Goal: Task Accomplishment & Management: Complete application form

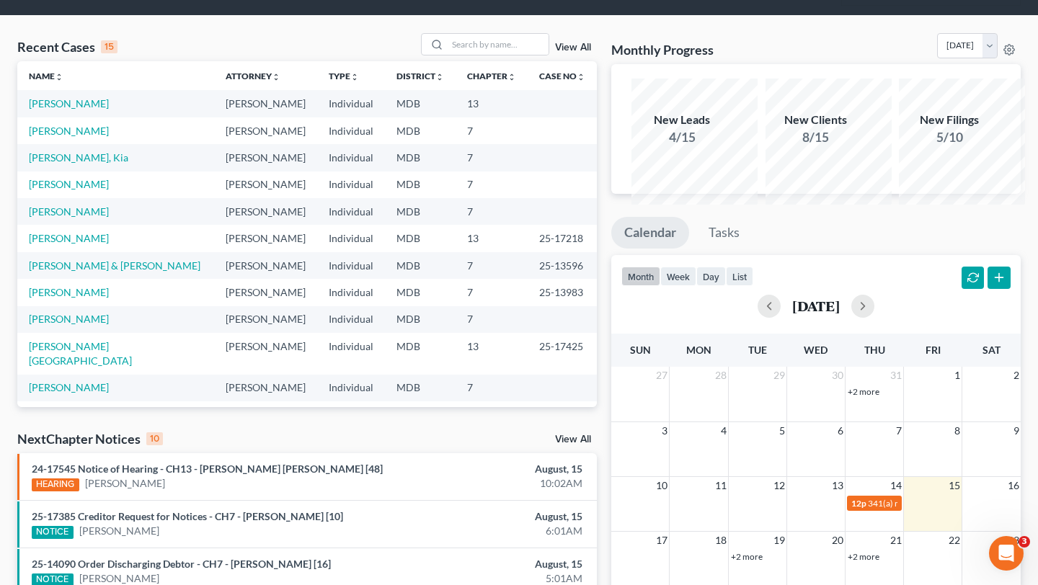
scroll to position [393, 0]
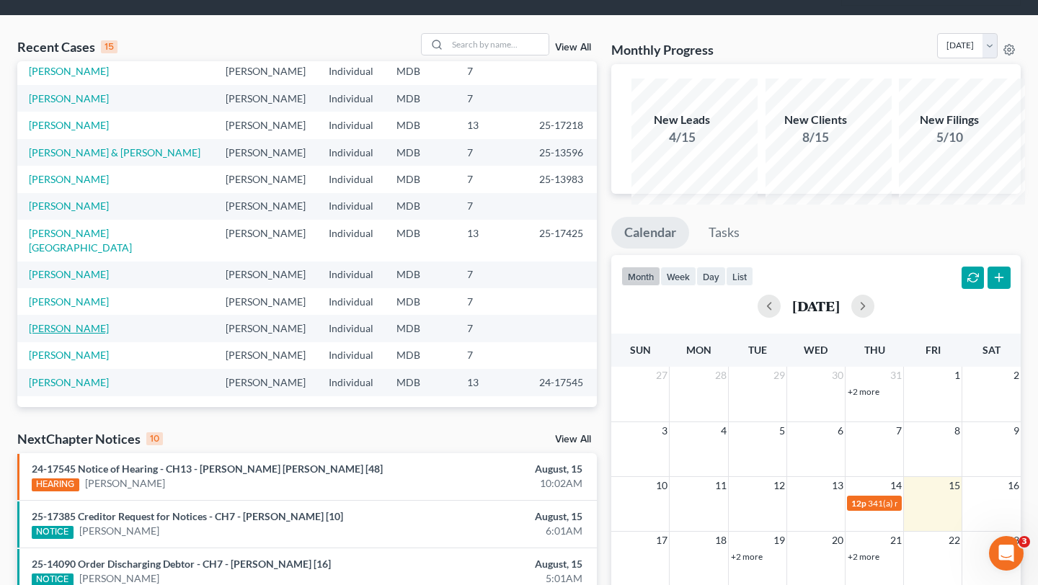
click at [76, 334] on link "[PERSON_NAME]" at bounding box center [69, 328] width 80 height 12
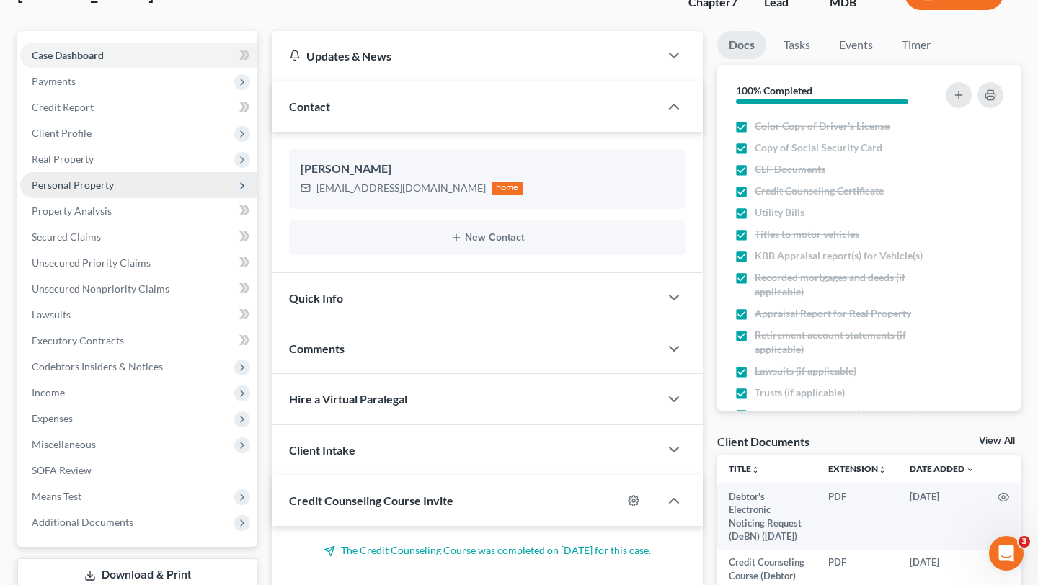
scroll to position [178, 0]
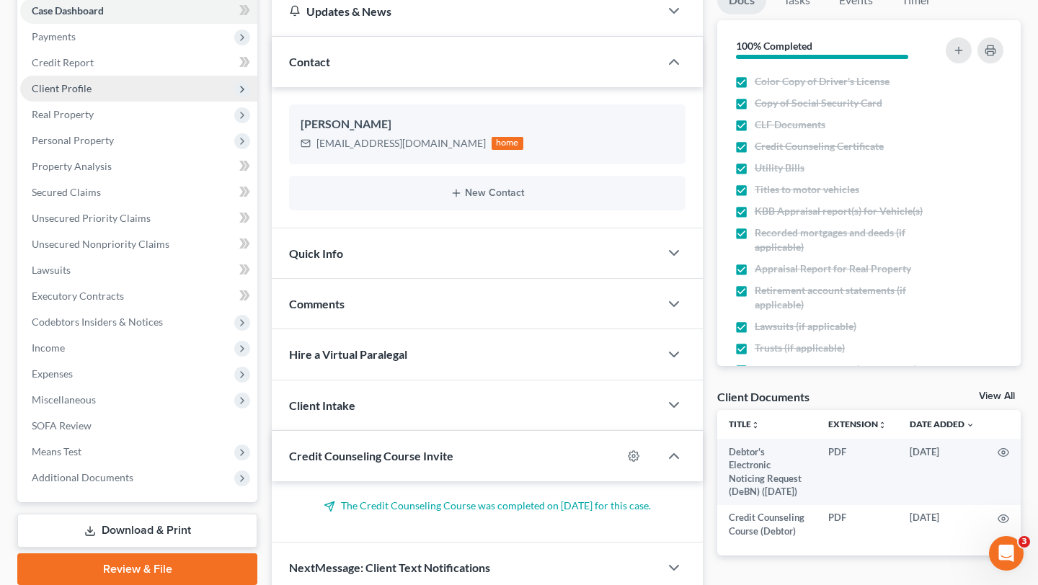
click at [137, 102] on span "Client Profile" at bounding box center [138, 89] width 237 height 26
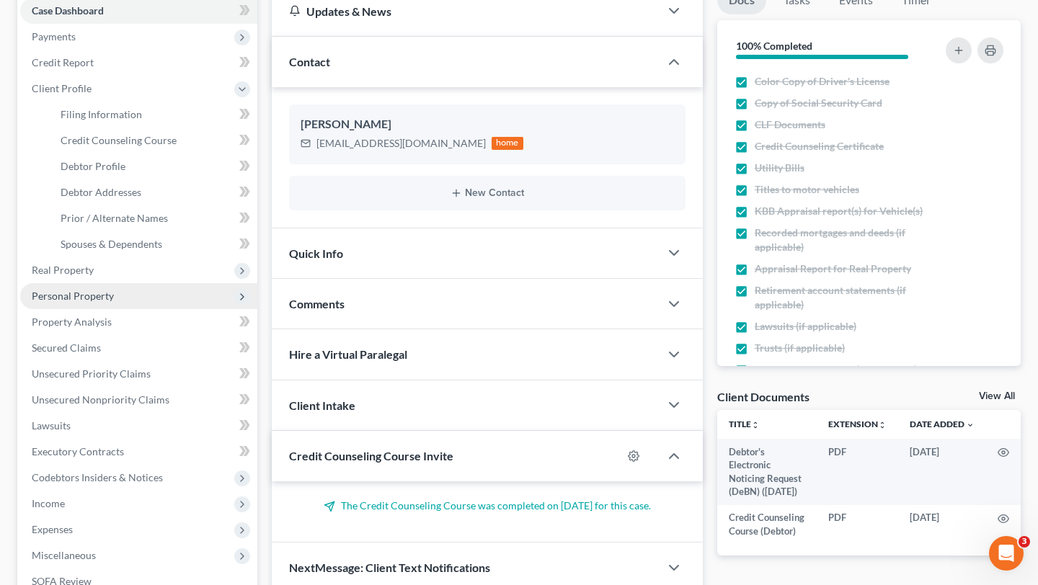
click at [114, 302] on span "Personal Property" at bounding box center [73, 296] width 82 height 12
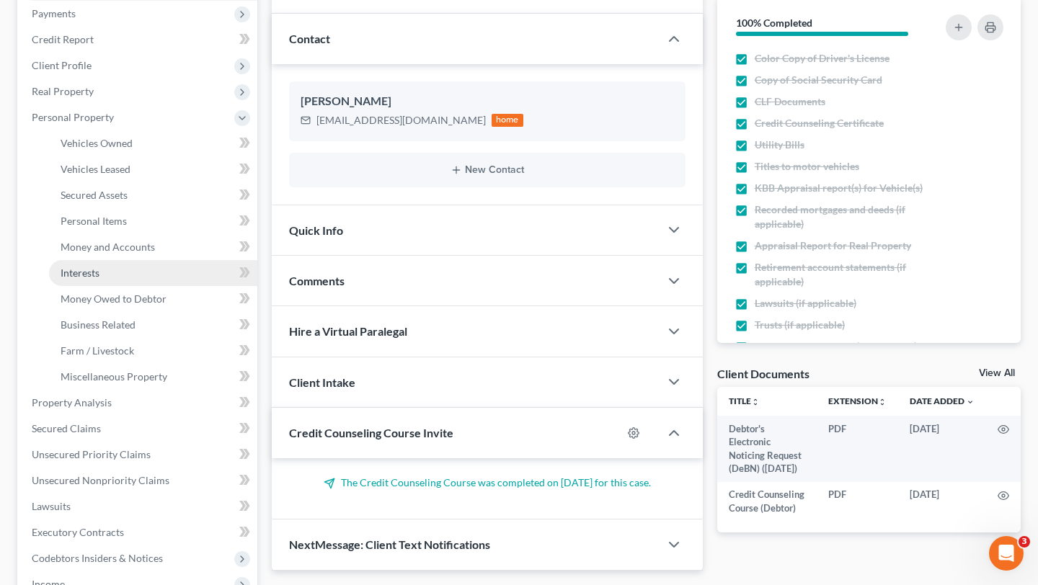
scroll to position [205, 0]
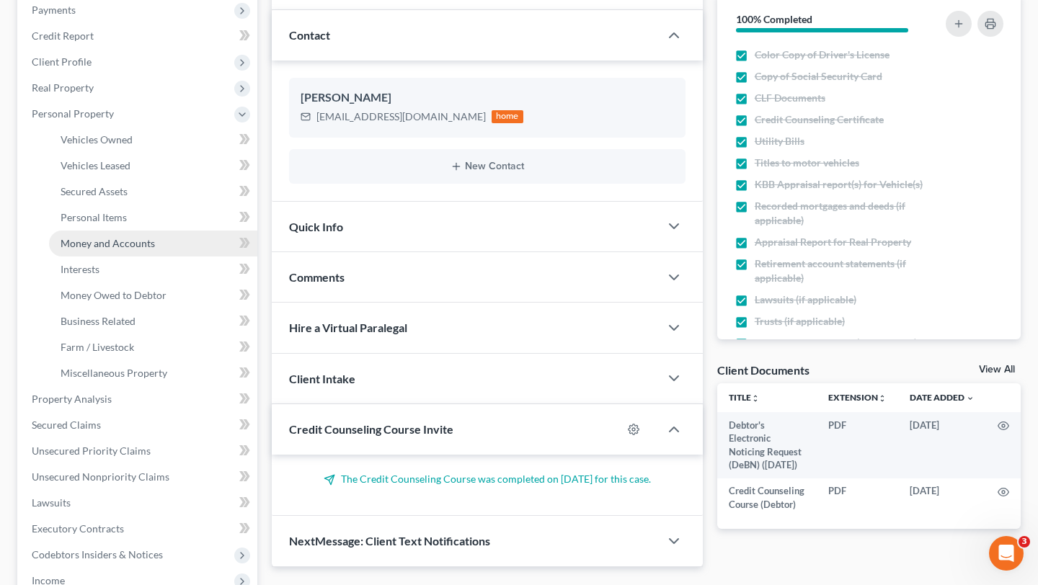
click at [139, 257] on link "Money and Accounts" at bounding box center [153, 244] width 208 height 26
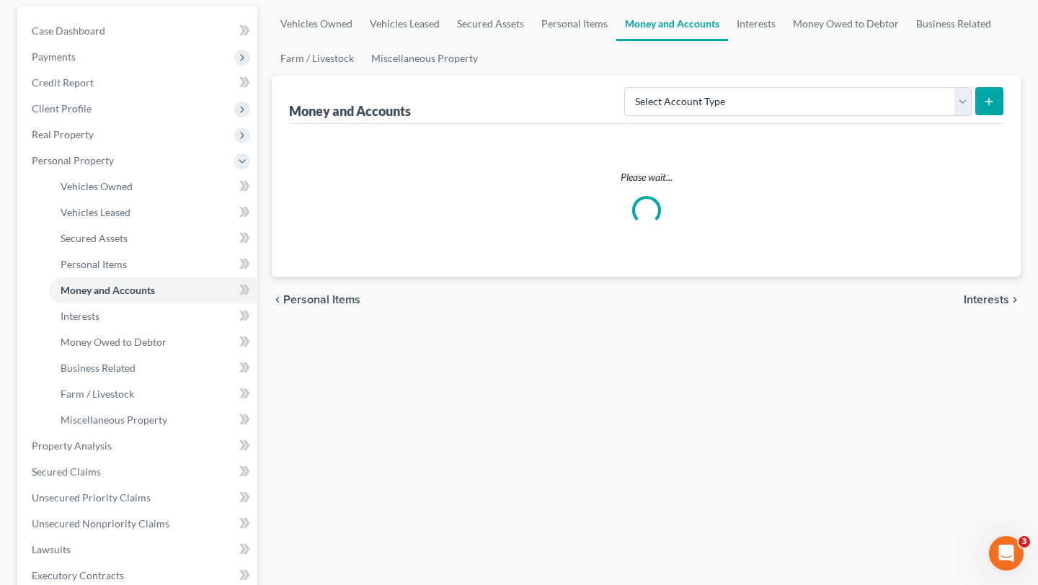
scroll to position [167, 0]
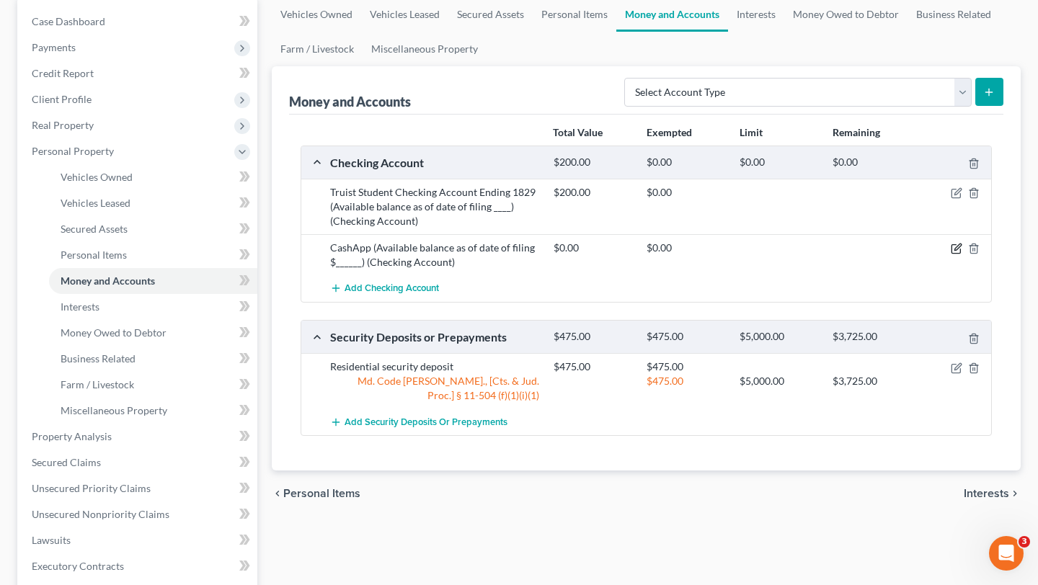
click at [950, 254] on icon "button" at bounding box center [956, 249] width 12 height 12
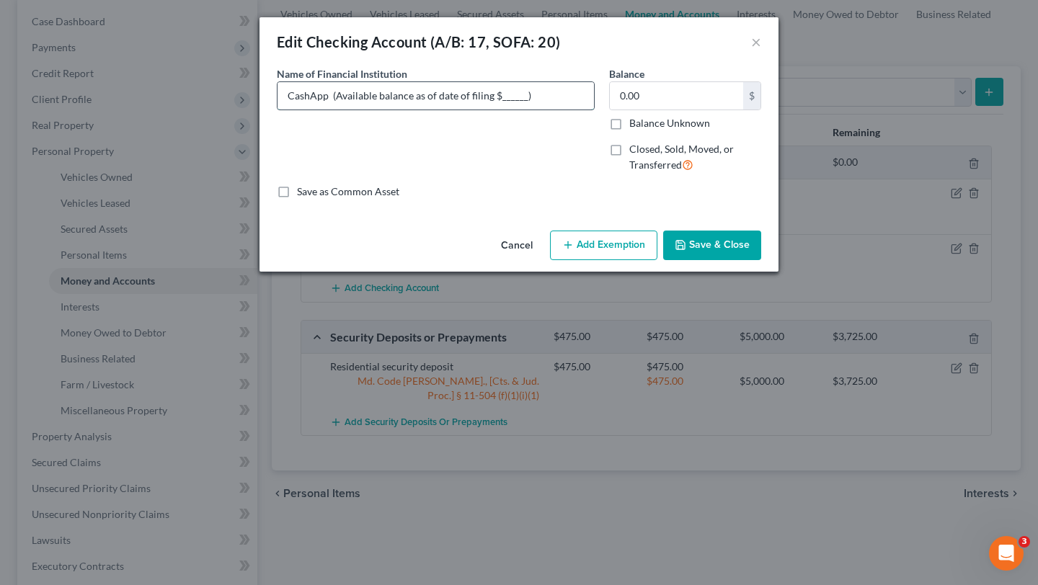
click at [519, 110] on input "CashApp (Available balance as of date of filing $______)" at bounding box center [435, 95] width 316 height 27
type input "CashApp (Available balance as of date of filing $_____)"
type input "CashApp (Available balance as of date of filing $____)"
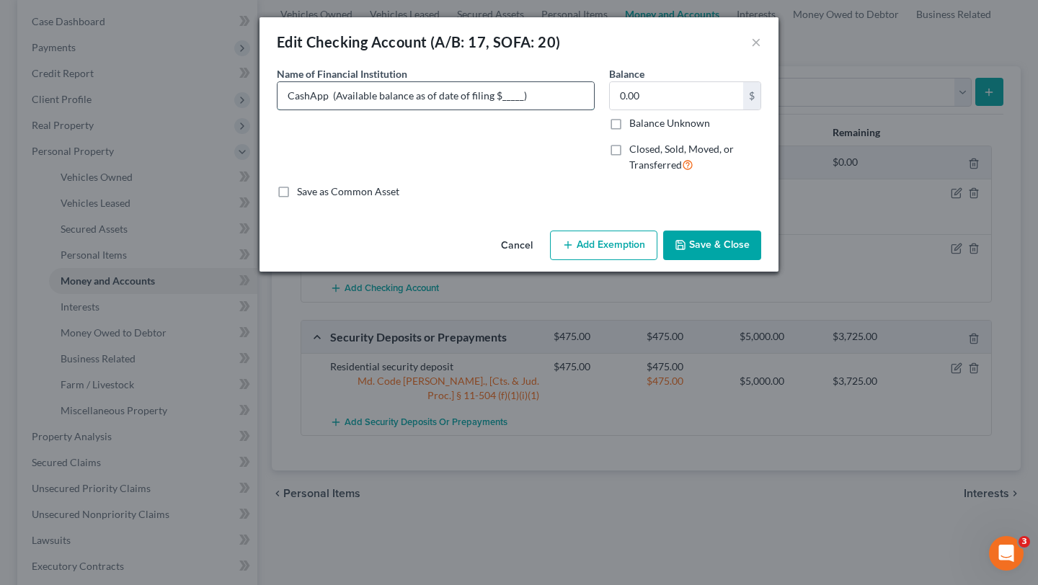
type input "CashApp (Available balance as of date of filing $____)"
type input "CashApp (Available balance as of date of filing $___)"
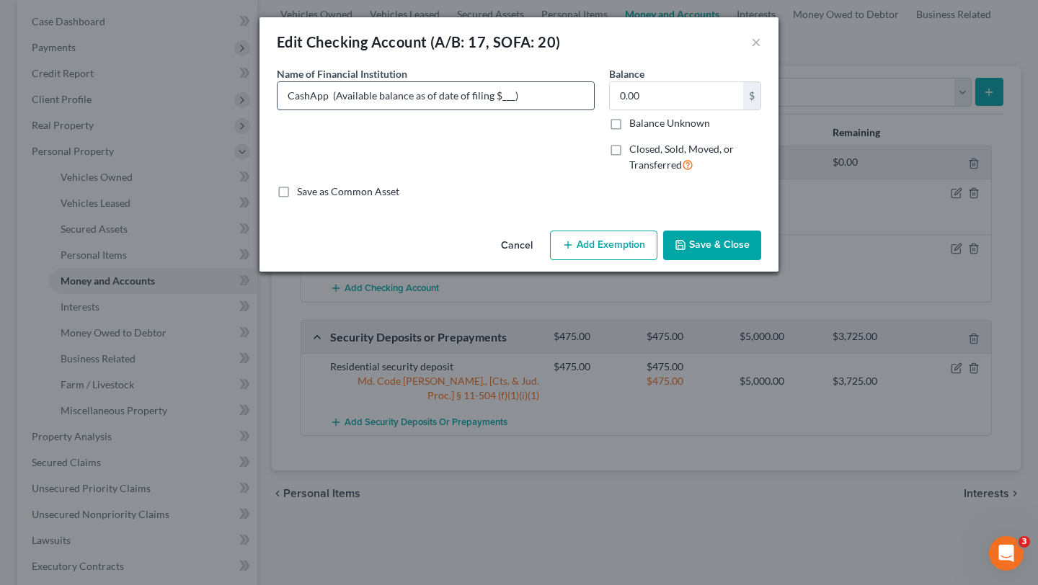
type input "CashApp (Available balance as of date of filing $__)"
type input "CashApp (Available balance as of date of filing $_)"
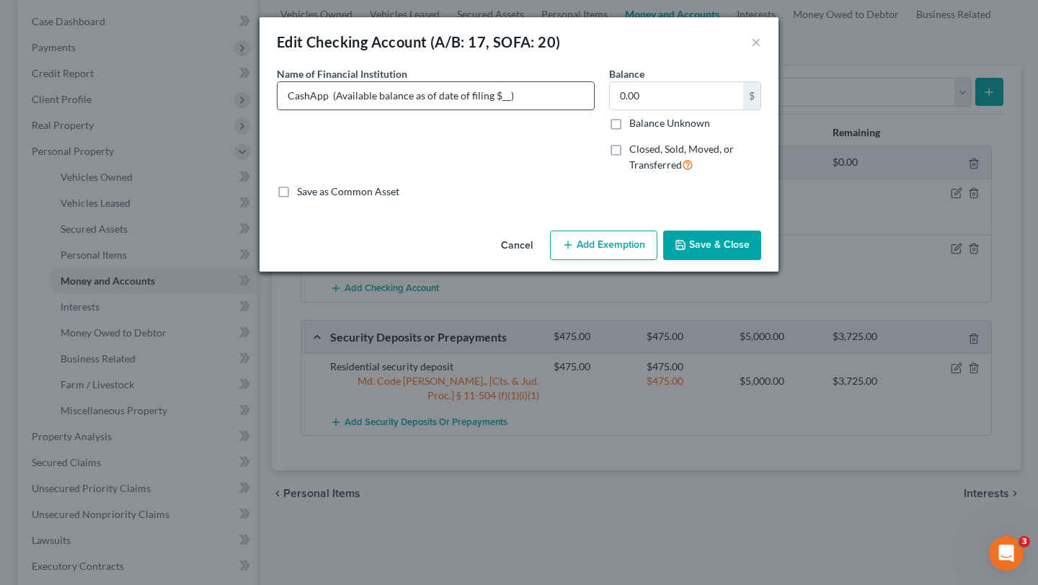
type input "CashApp (Available balance as of date of filing $_)"
type input "CashApp (Available balance as of date of filing $)"
type input "CashApp (Available balance as of date of filing $0)"
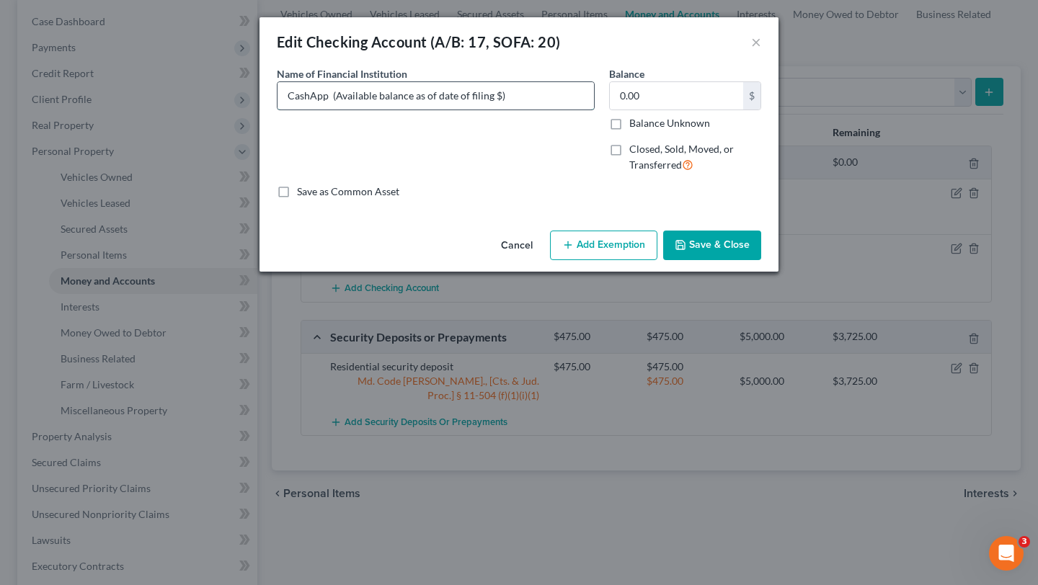
type input "CashApp (Available balance as of date of filing $0)"
type input "CashApp (Available balance as of date of filing $0.)"
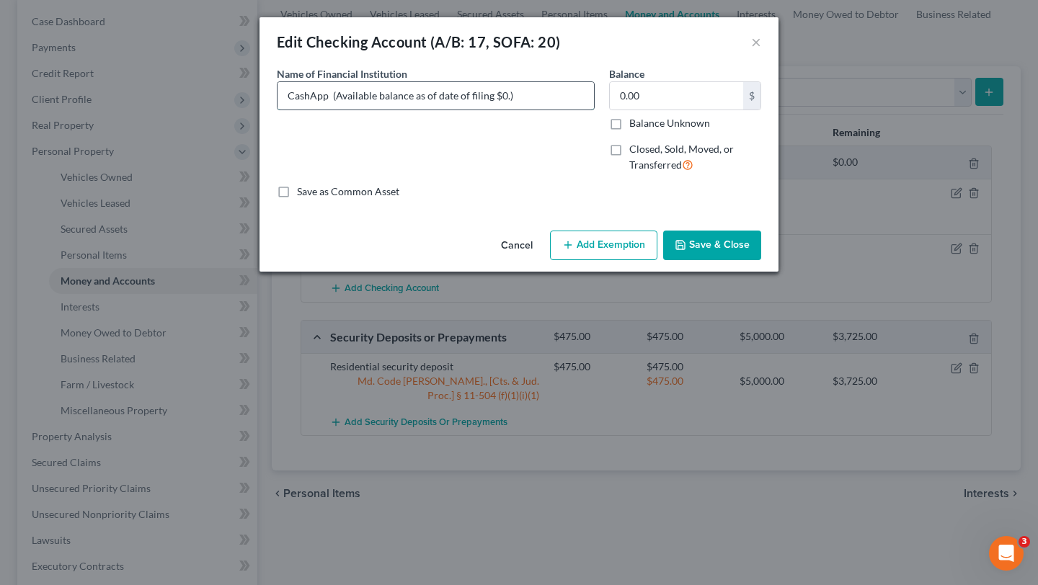
type input "CashApp (Available balance as of date of filing $0.1)"
type input "CashApp (Available balance as of date of filing $0.10)"
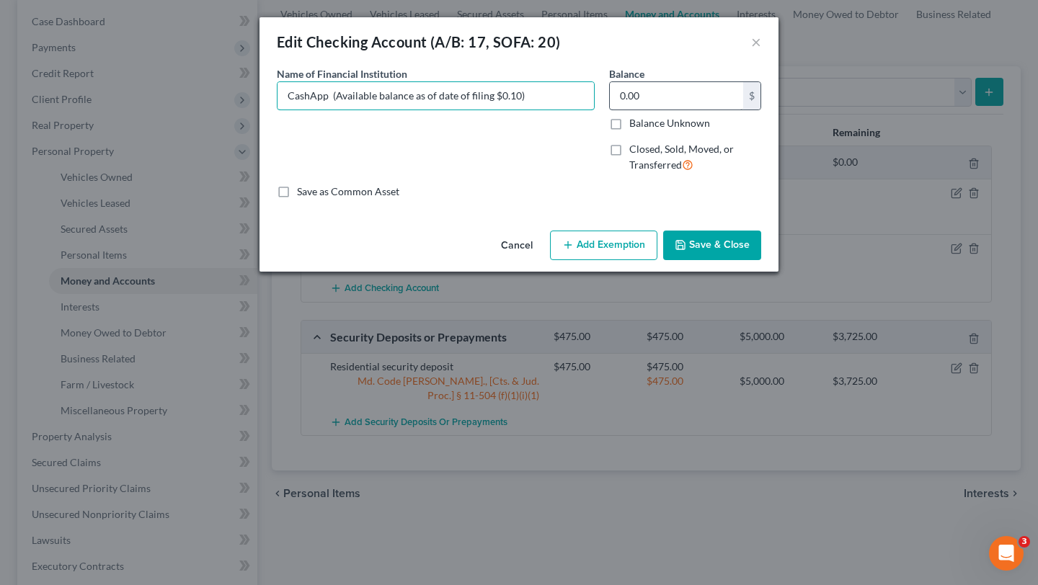
type input "CashApp (Available balance as of date of filing $0.10)"
click at [724, 110] on input "0.00" at bounding box center [676, 95] width 133 height 27
type input "1.00"
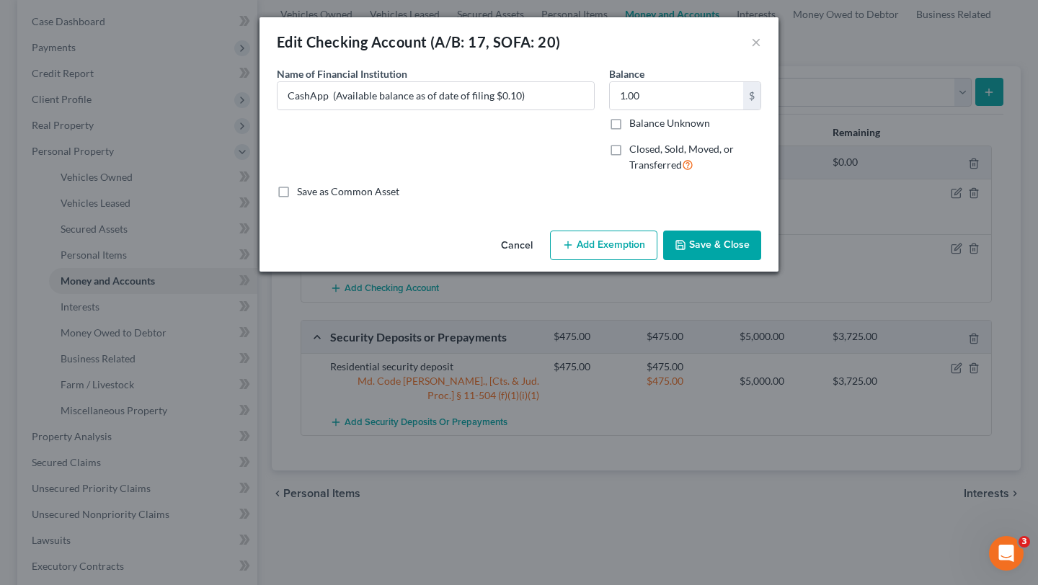
click at [642, 272] on div "Cancel Add Exemption Save & Close" at bounding box center [518, 249] width 519 height 48
click at [636, 261] on button "Add Exemption" at bounding box center [603, 246] width 107 height 30
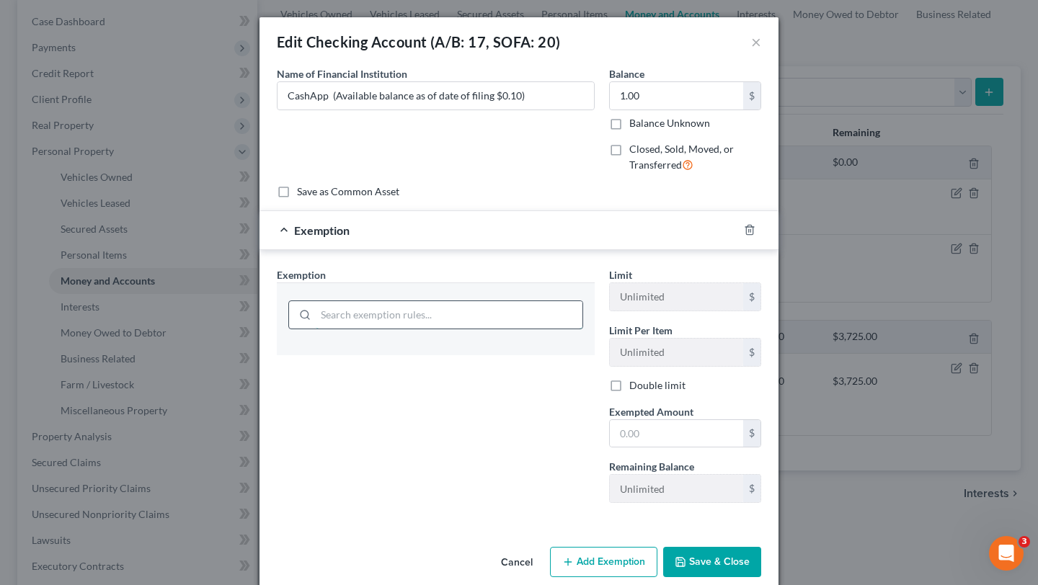
click at [482, 329] on input "search" at bounding box center [449, 314] width 267 height 27
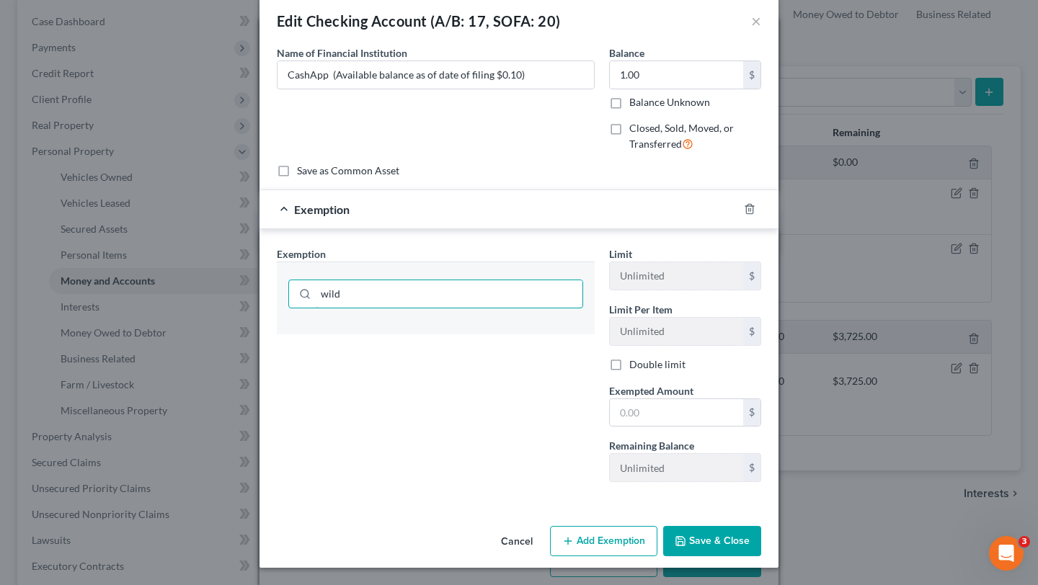
scroll to position [94, 0]
type input "wild"
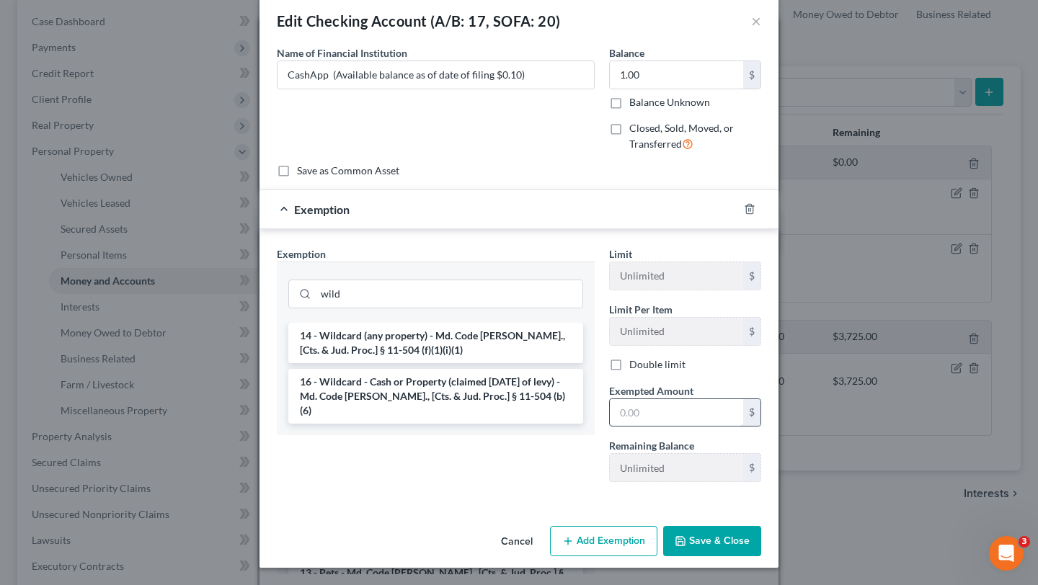
click at [671, 427] on input "text" at bounding box center [676, 412] width 133 height 27
click at [394, 424] on li "16 - Wildcard - Cash or Property (claimed [DATE] of levy) - Md. Code [PERSON_NA…" at bounding box center [435, 396] width 295 height 55
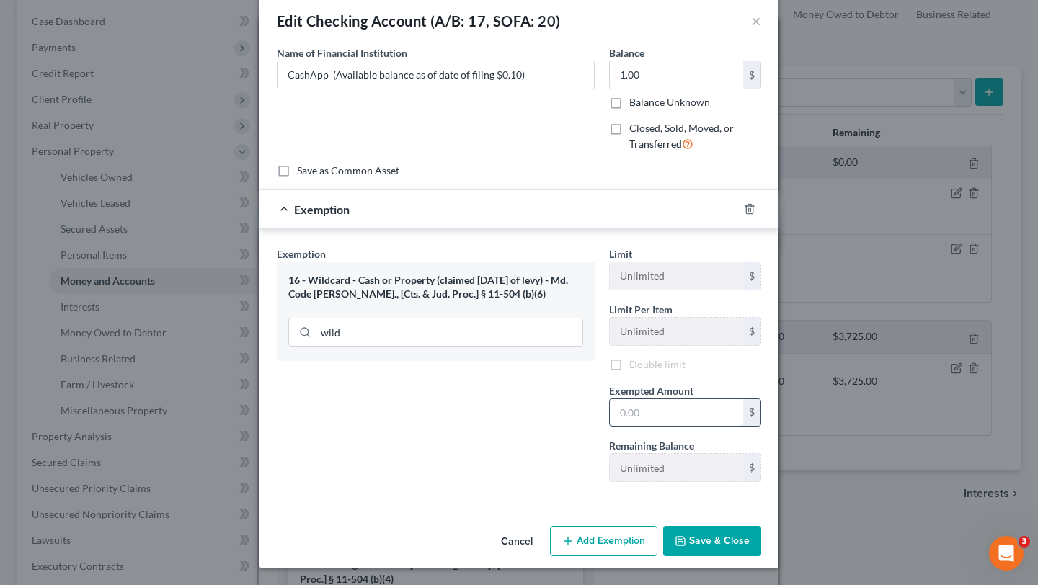
click at [661, 427] on input "text" at bounding box center [676, 412] width 133 height 27
type input "1.00"
type input "1"
type input "10.00"
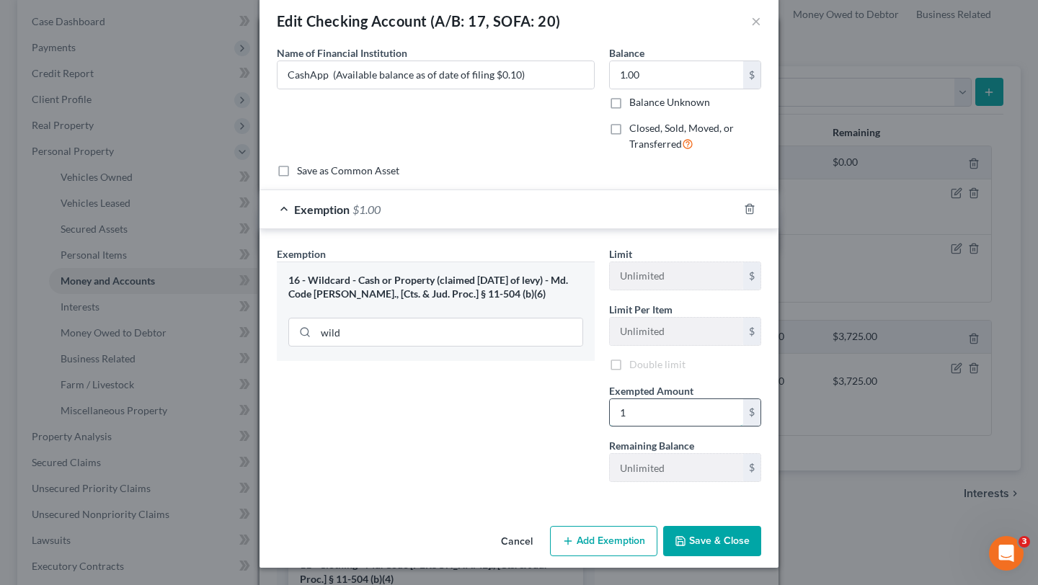
type input "10.00"
type input "10"
type input "100.00"
type input "100"
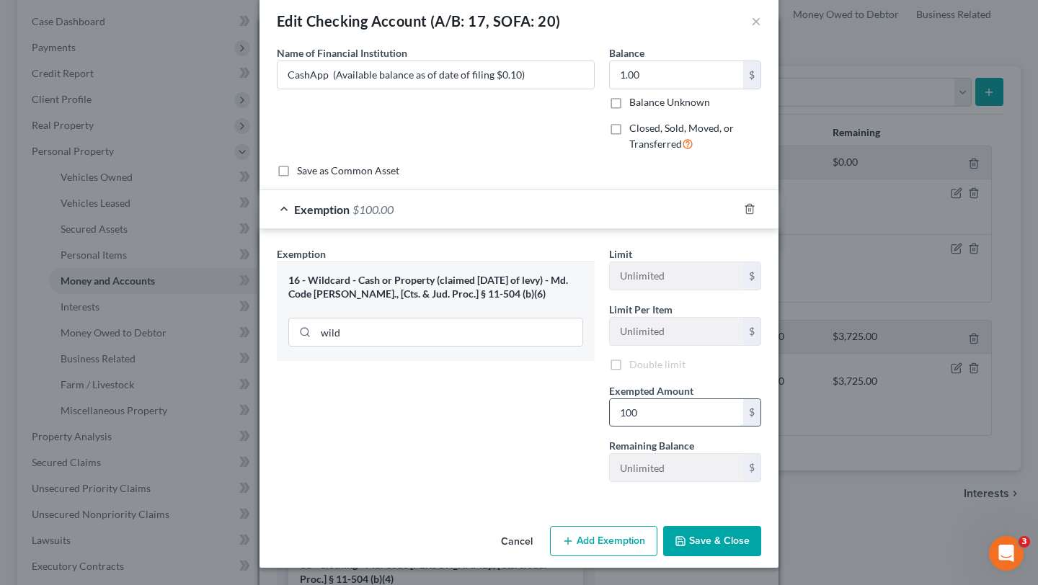
type input "10.00"
type input "10"
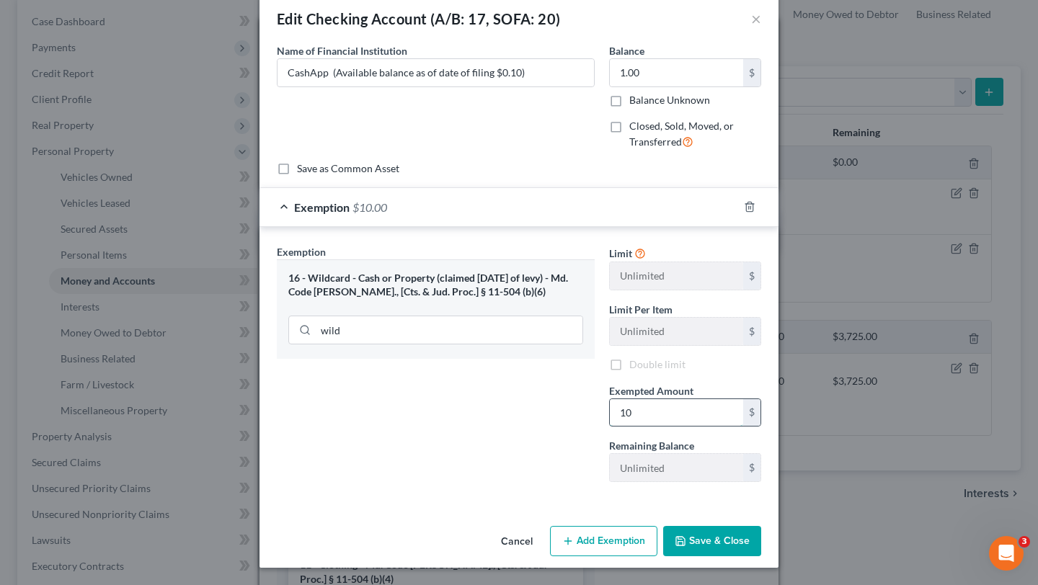
type input "1.00"
click at [748, 546] on button "Save & Close" at bounding box center [712, 541] width 98 height 30
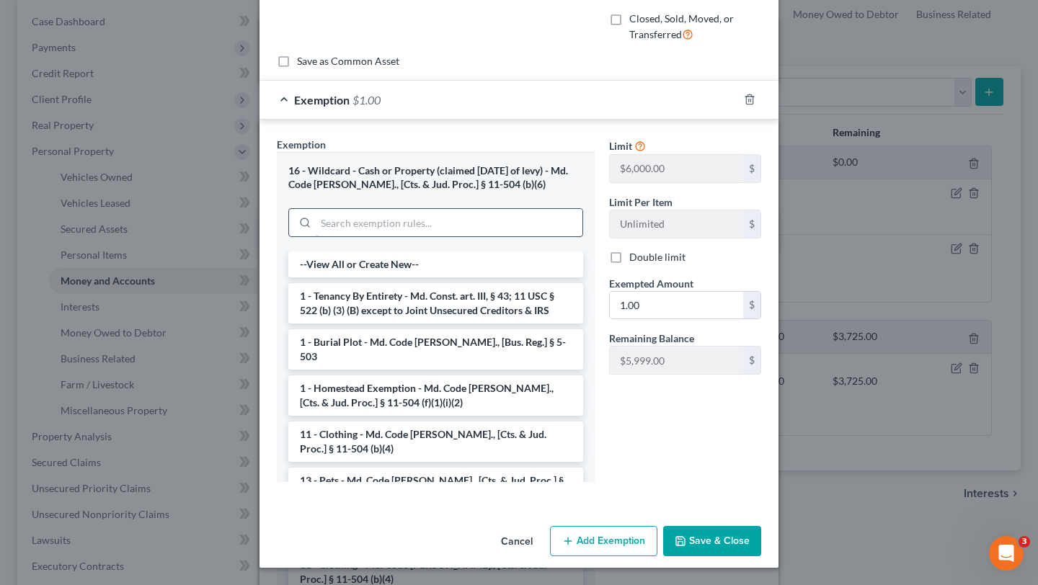
scroll to position [306, 0]
click at [754, 534] on button "Save & Close" at bounding box center [712, 541] width 98 height 30
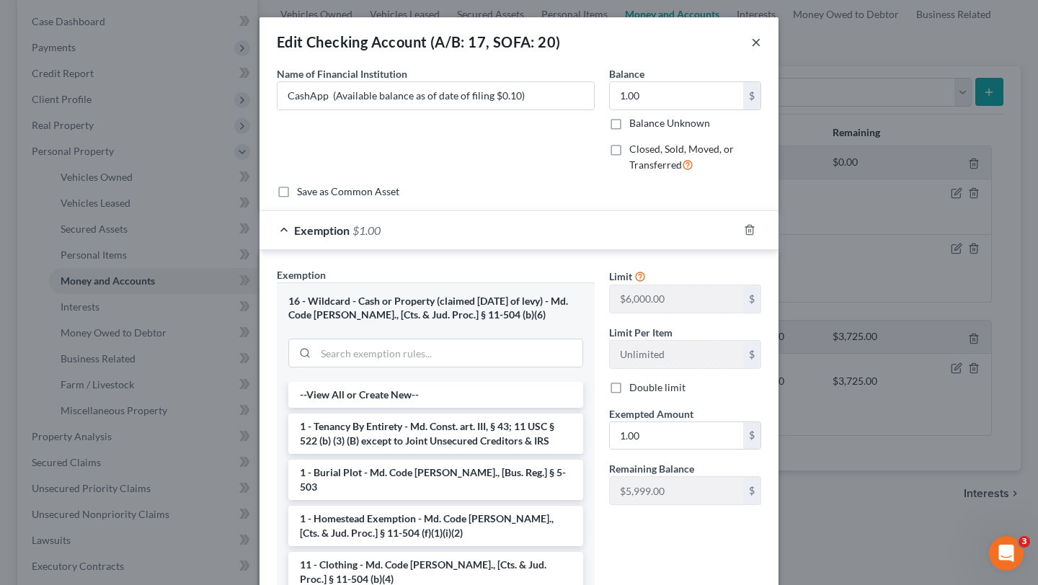
click at [761, 41] on button "×" at bounding box center [756, 41] width 10 height 17
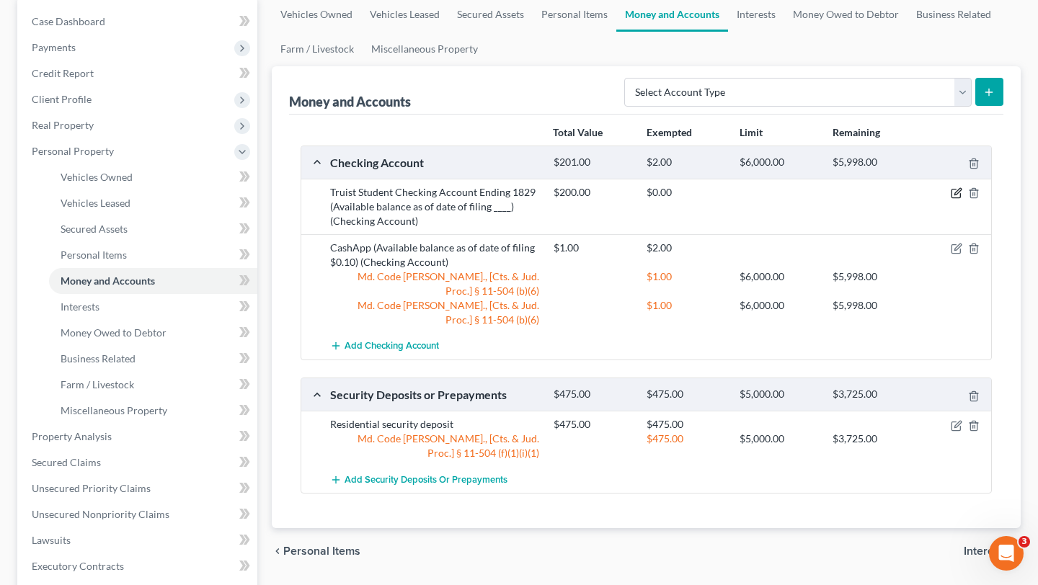
click at [950, 199] on icon "button" at bounding box center [956, 193] width 12 height 12
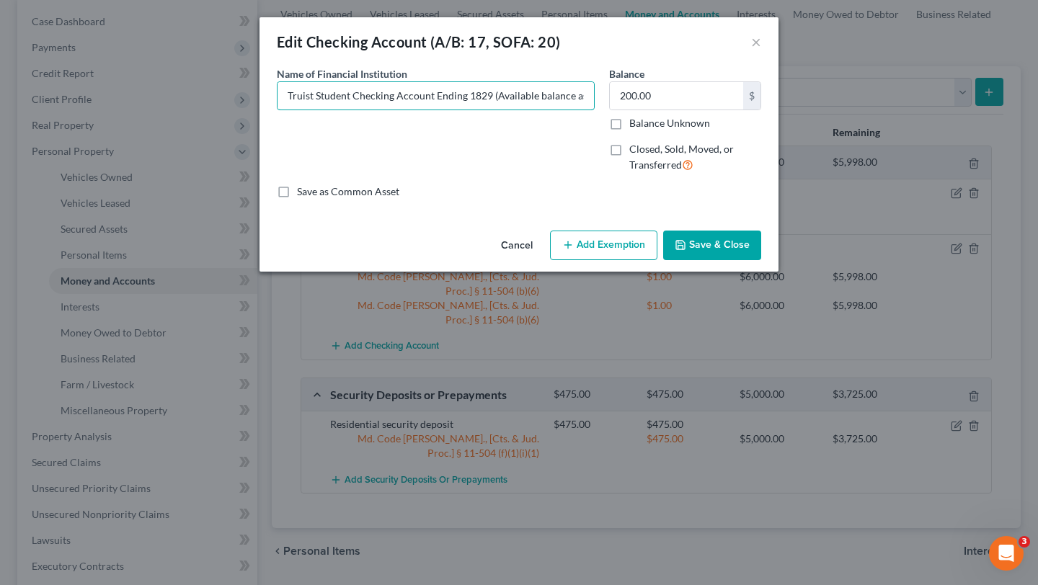
scroll to position [0, 107]
drag, startPoint x: 579, startPoint y: 117, endPoint x: 849, endPoint y: 83, distance: 272.4
click at [849, 83] on div "Edit Checking Account (A/B: 17, SOFA: 20) × An exemption set must first be sele…" at bounding box center [519, 292] width 1038 height 585
click at [594, 110] on input "Truist Student Checking Account Ending 1829 (Available balance as of date of fi…" at bounding box center [435, 95] width 316 height 27
type input "Truist Student Checking Account Ending 1829 (Available balance as of date of fi…"
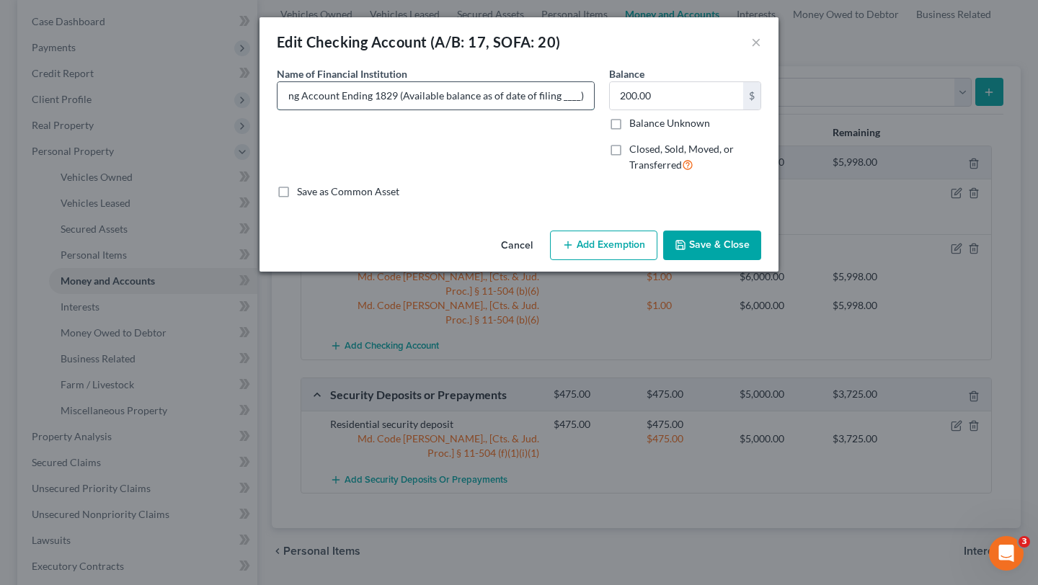
type input "Truist Student Checking Account Ending 1829 (Available balance as of date of fi…"
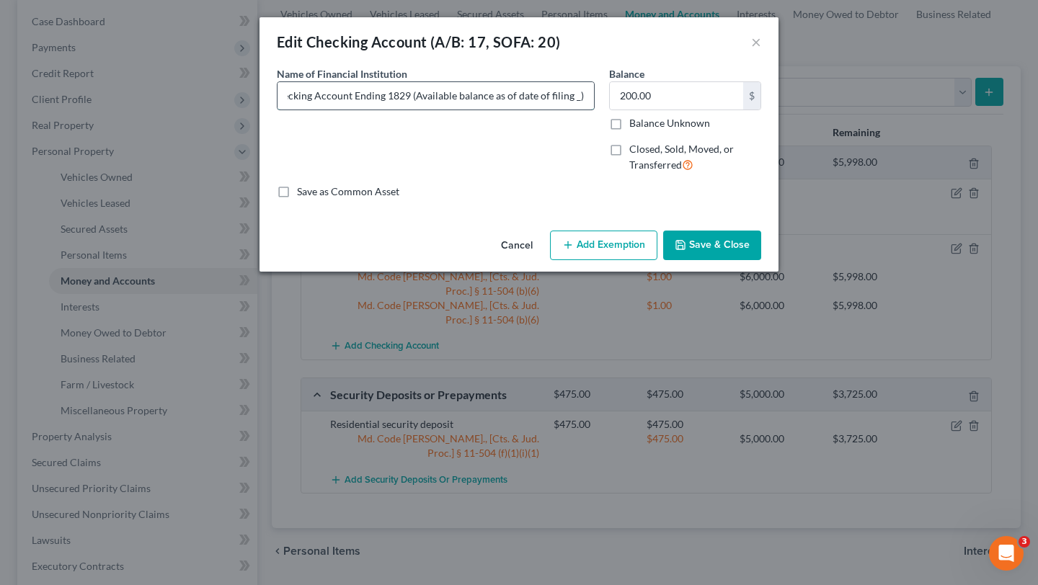
type input "Truist Student Checking Account Ending 1829 (Available balance as of date of fi…"
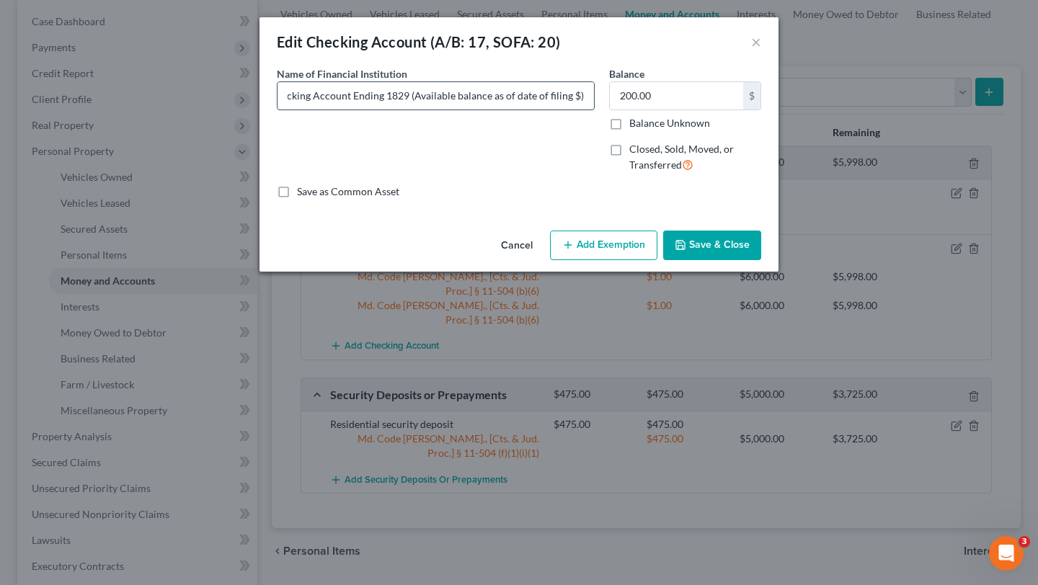
type input "Truist Student Checking Account Ending 1829 (Available balance as of date of fi…"
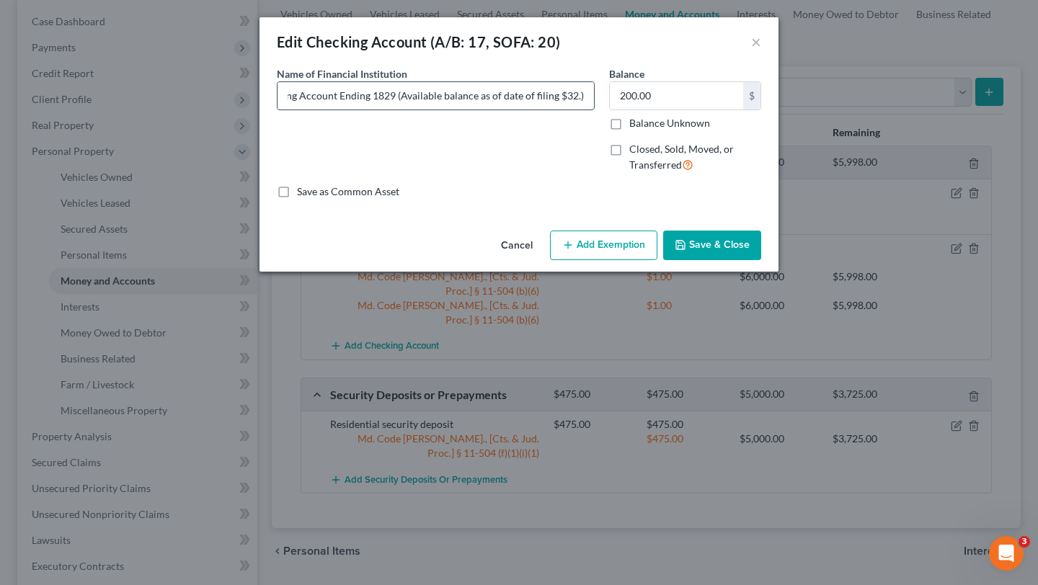
type input "Truist Student Checking Account Ending 1829 (Available balance as of date of fi…"
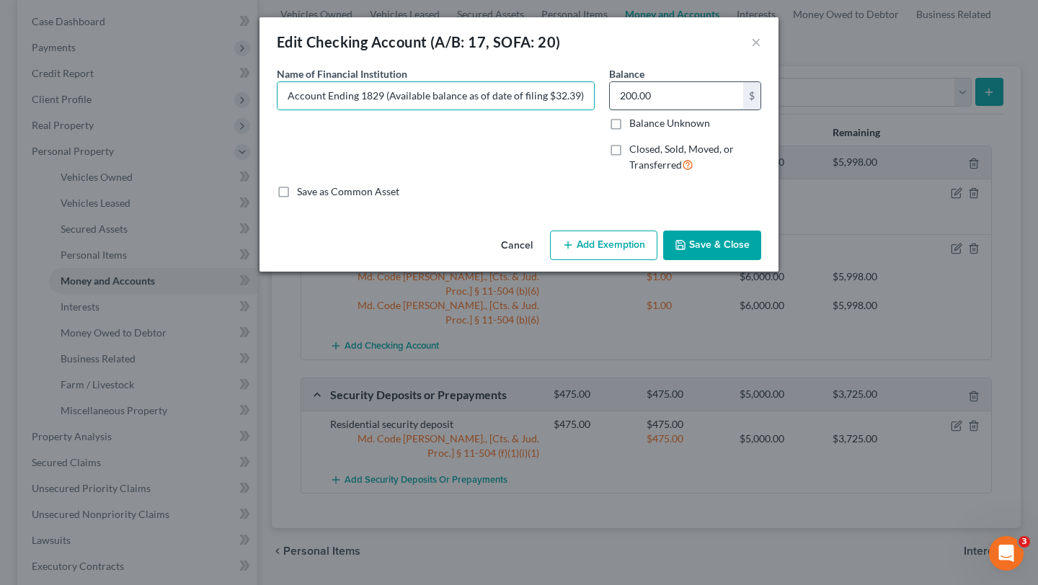
scroll to position [0, 0]
click at [687, 110] on input "200.00" at bounding box center [676, 95] width 133 height 27
type input "3.00"
type input "3"
type input "33.00"
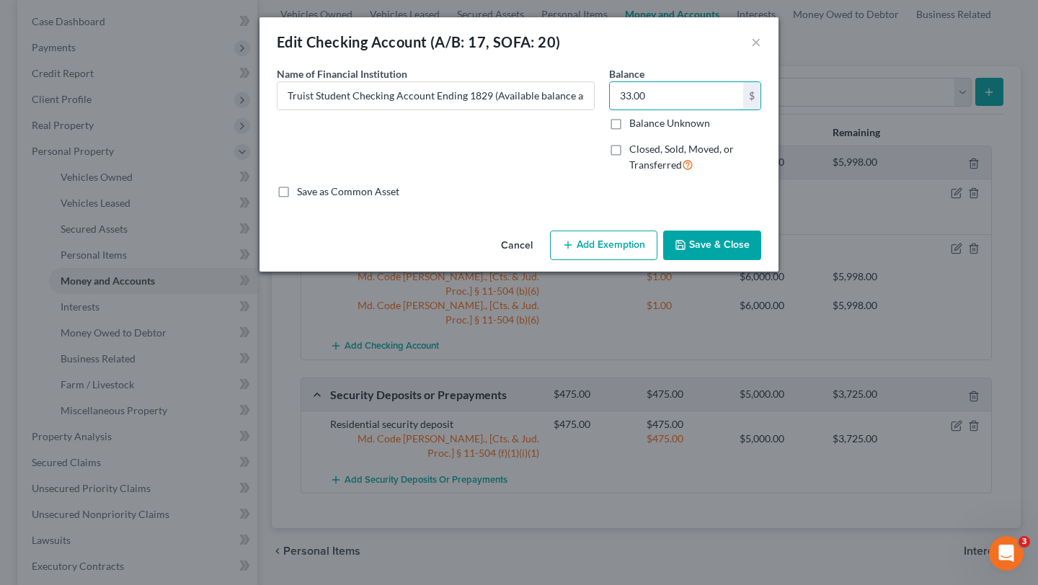
type input "33.00"
click at [632, 261] on button "Add Exemption" at bounding box center [603, 246] width 107 height 30
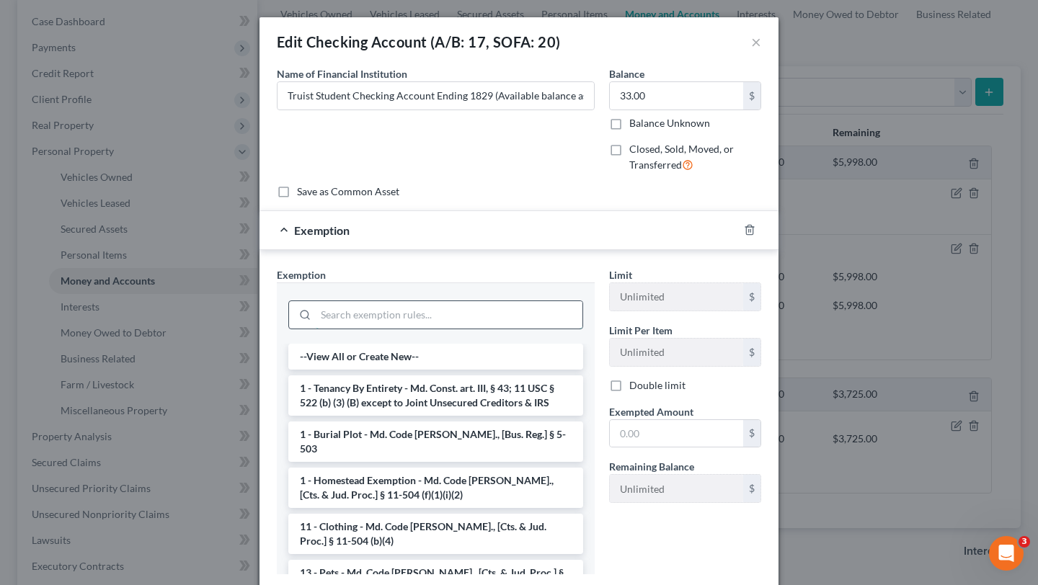
click at [527, 329] on input "search" at bounding box center [449, 314] width 267 height 27
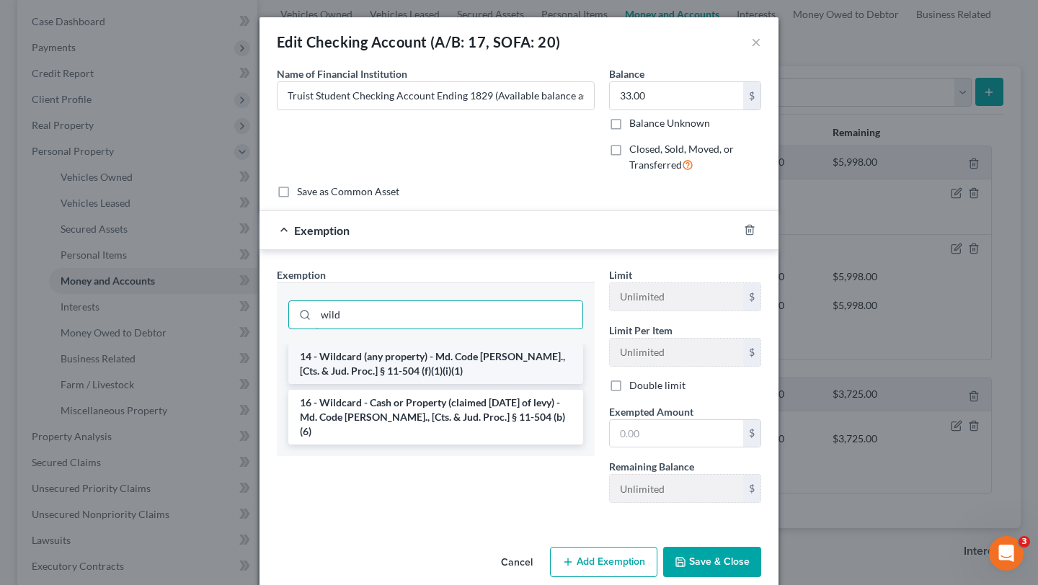
type input "wild"
click at [503, 384] on li "14 - Wildcard (any property) - Md. Code [PERSON_NAME]., [Cts. & Jud. Proc.] § 1…" at bounding box center [435, 364] width 295 height 40
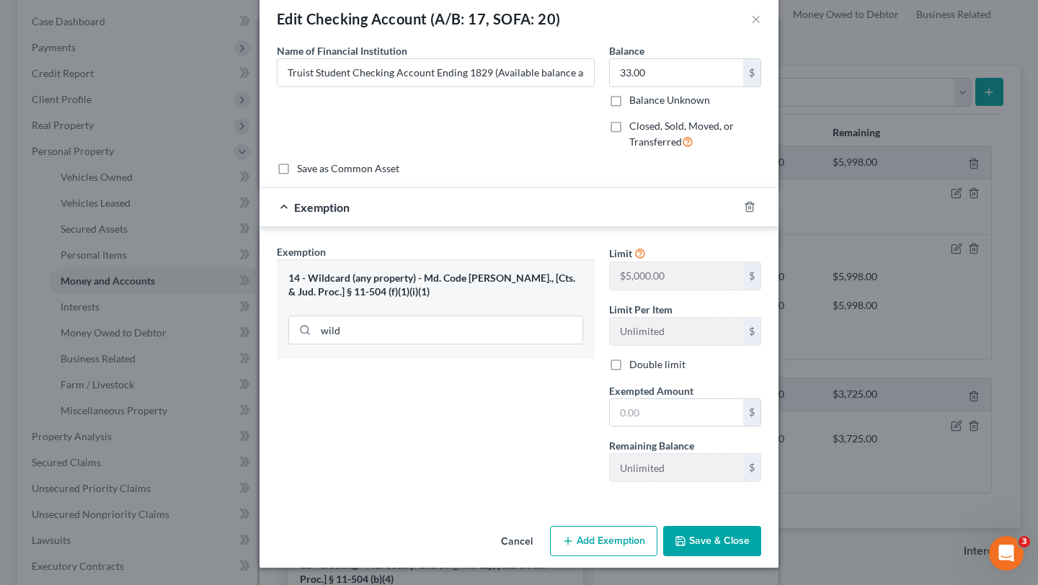
scroll to position [48, 0]
click at [690, 427] on input "text" at bounding box center [676, 412] width 133 height 27
type input "3.00"
type input "3"
type input "33.00"
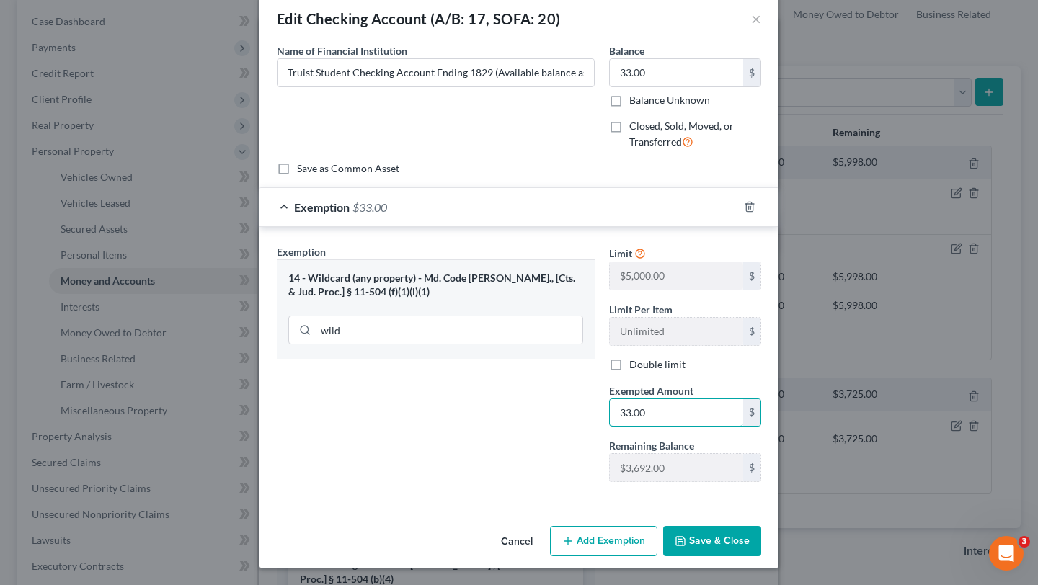
scroll to position [171, 0]
type input "33.00"
click at [753, 530] on button "Save & Close" at bounding box center [712, 541] width 98 height 30
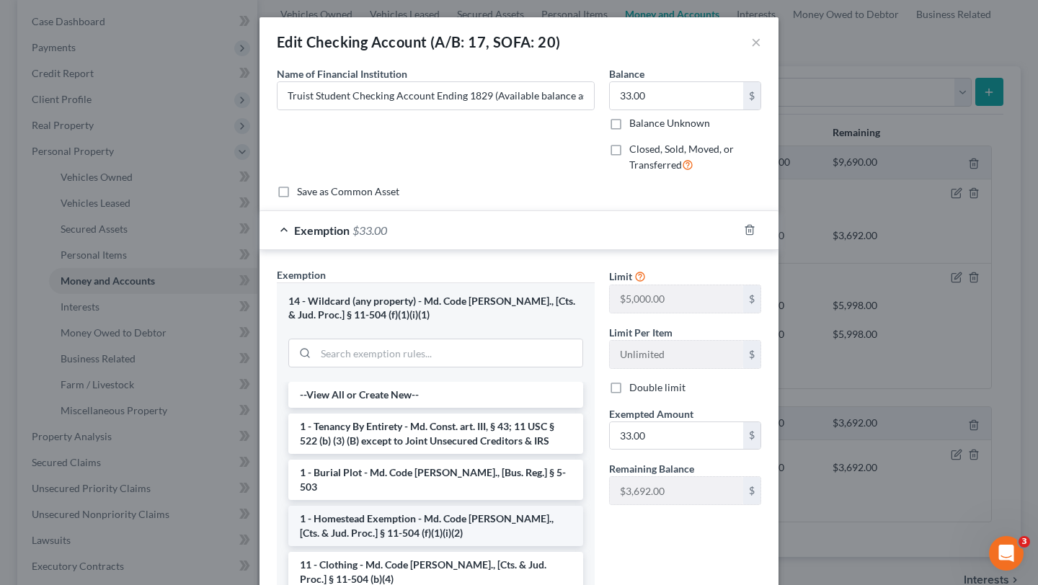
scroll to position [306, 0]
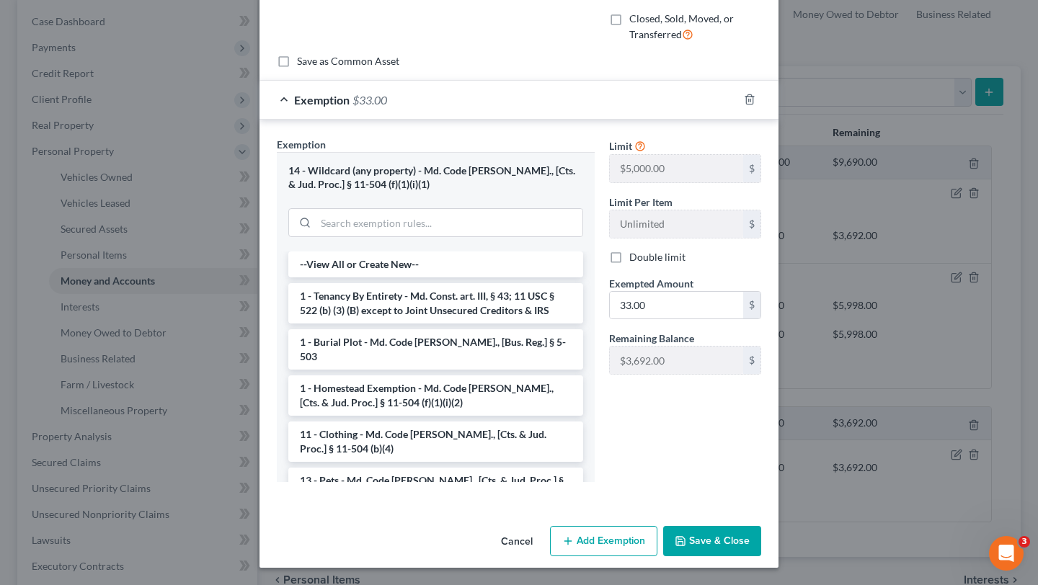
click at [736, 532] on button "Save & Close" at bounding box center [712, 541] width 98 height 30
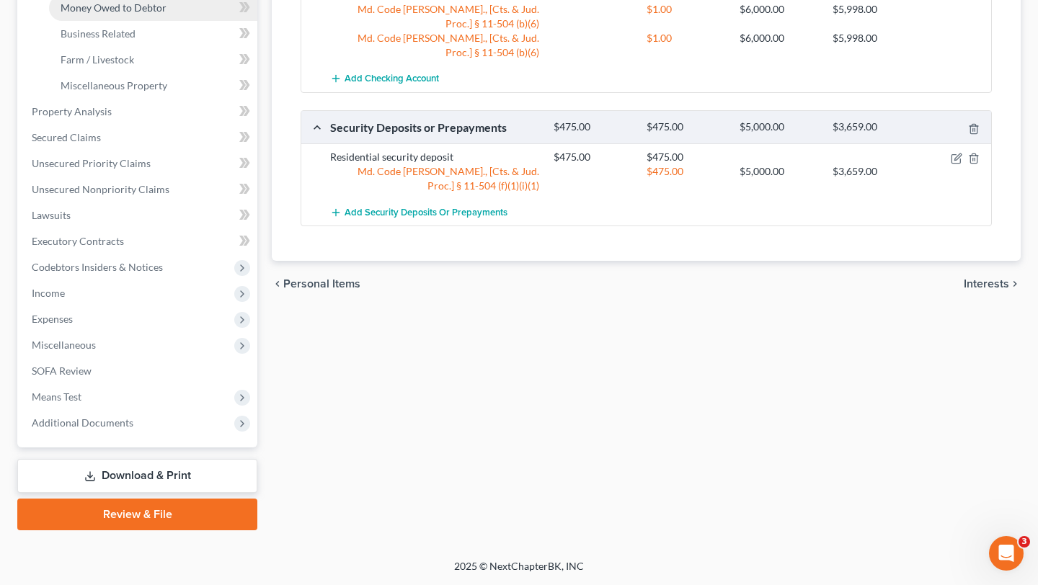
scroll to position [749, 0]
click at [132, 459] on link "Download & Print" at bounding box center [137, 476] width 240 height 34
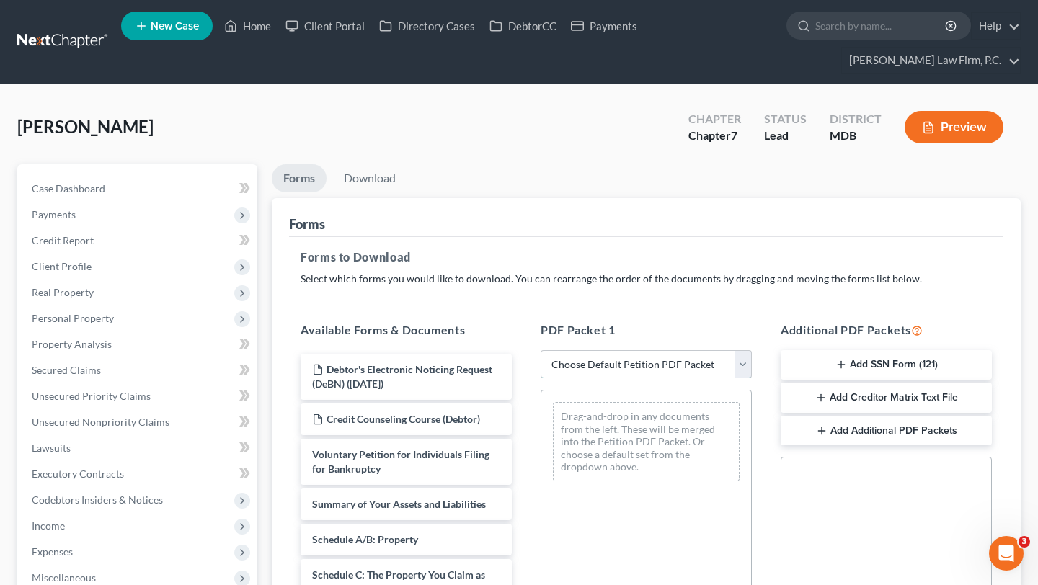
click at [599, 379] on select "Choose Default Petition PDF Packet Complete Bankruptcy Petition (all forms and …" at bounding box center [645, 364] width 211 height 29
select select "0"
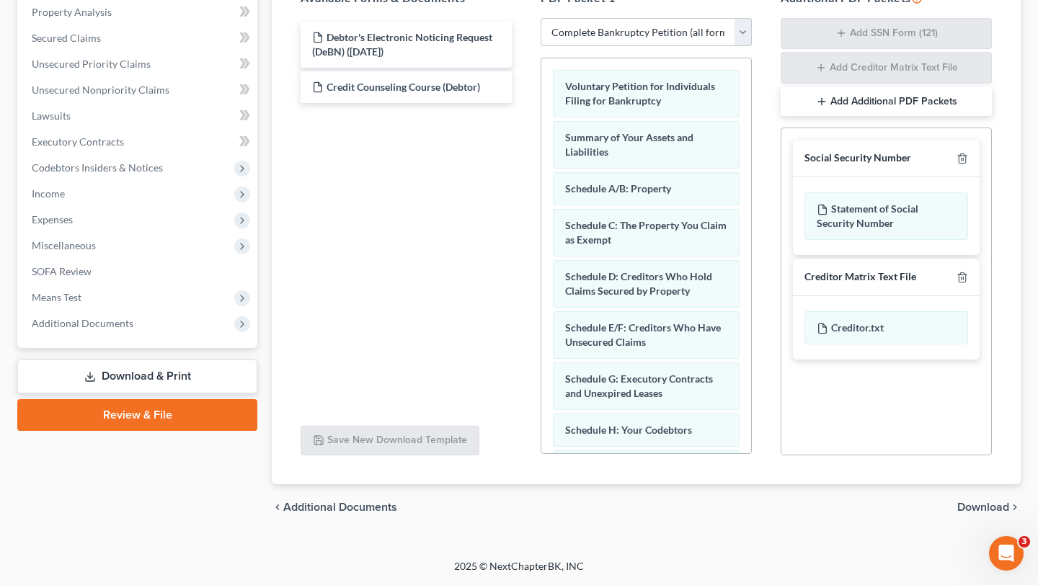
scroll to position [481, 0]
click at [977, 501] on span "Download" at bounding box center [983, 507] width 52 height 12
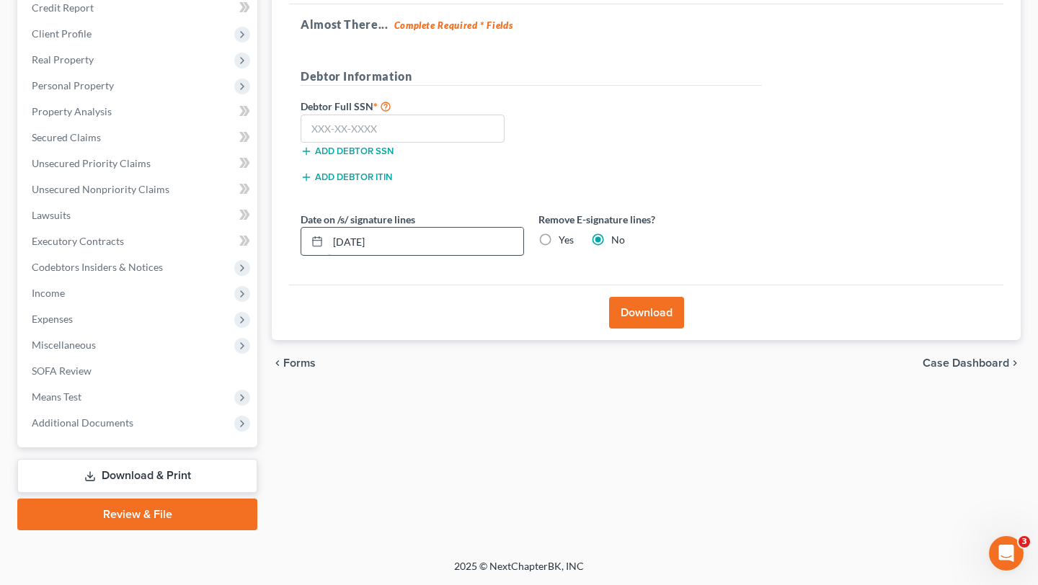
scroll to position [224, 0]
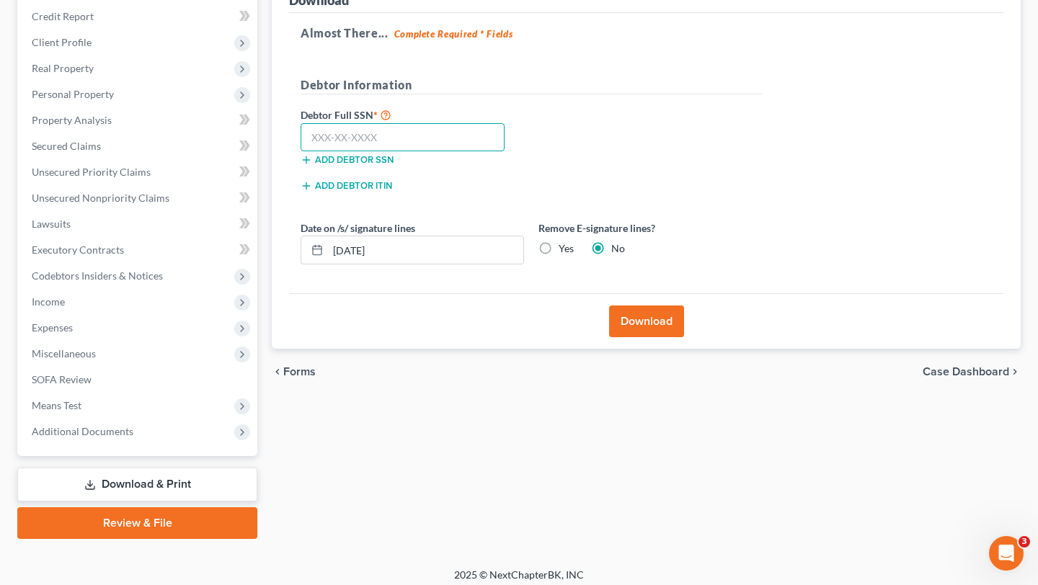
click at [343, 152] on input "text" at bounding box center [402, 137] width 204 height 29
type input "216"
click at [469, 264] on input "[DATE]" at bounding box center [425, 249] width 195 height 27
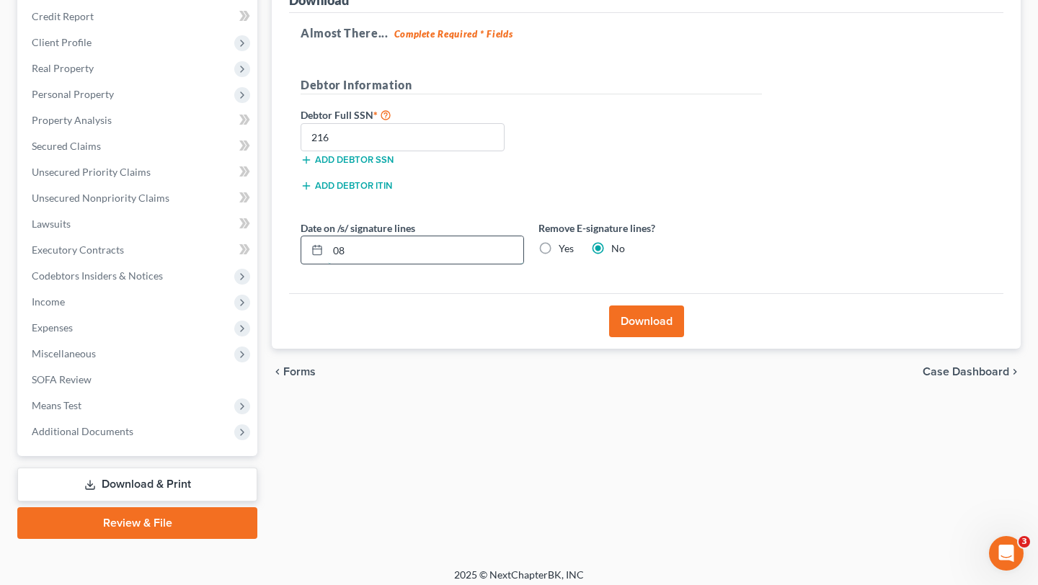
type input "0"
type input "6"
click at [442, 152] on input "216" at bounding box center [402, 137] width 204 height 29
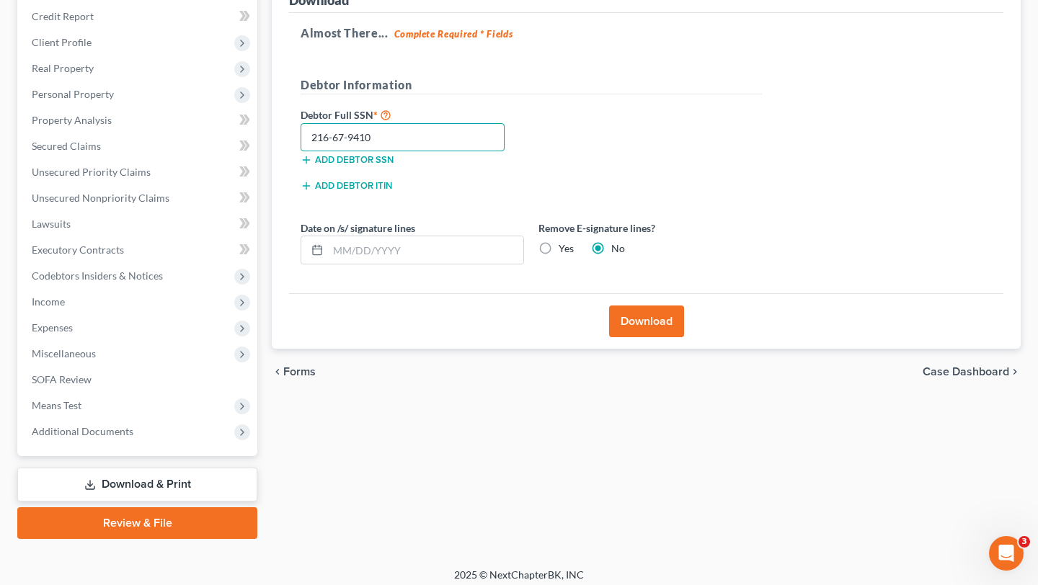
type input "216-67-9410"
click at [496, 349] on div "Download" at bounding box center [646, 320] width 714 height 55
click at [574, 256] on label "Yes" at bounding box center [565, 248] width 15 height 14
click at [574, 251] on input "Yes" at bounding box center [568, 245] width 9 height 9
radio input "true"
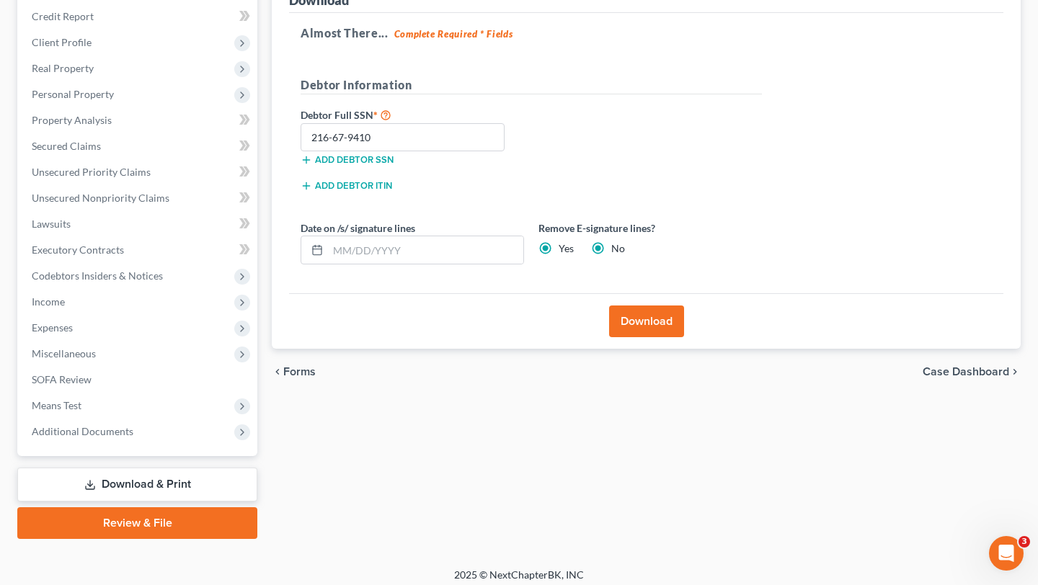
radio input "false"
click at [654, 337] on button "Download" at bounding box center [646, 322] width 75 height 32
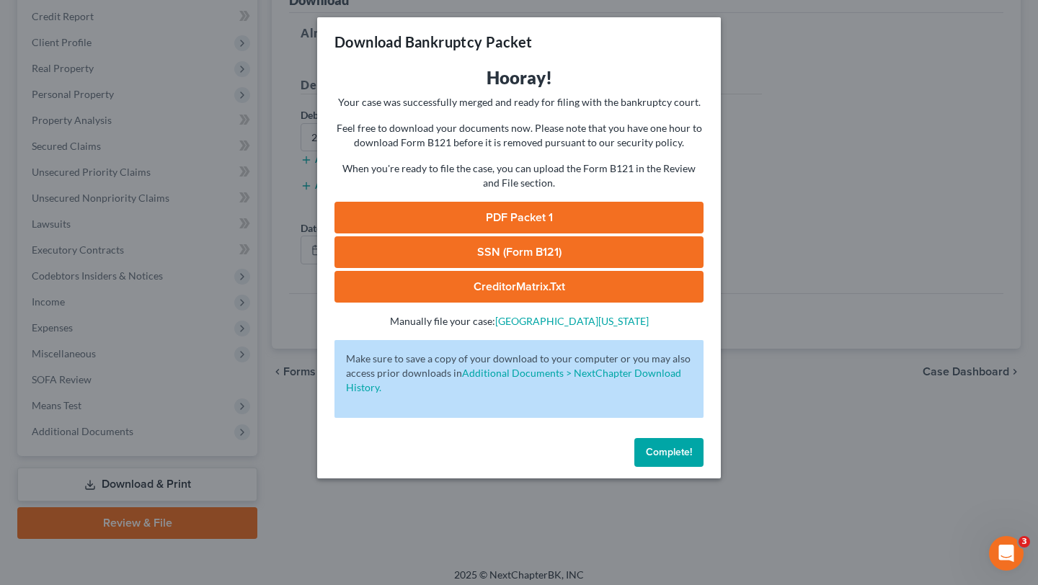
click at [519, 233] on link "PDF Packet 1" at bounding box center [518, 218] width 369 height 32
click at [505, 268] on link "SSN (Form B121)" at bounding box center [518, 252] width 369 height 32
click at [692, 458] on span "Complete!" at bounding box center [669, 452] width 46 height 12
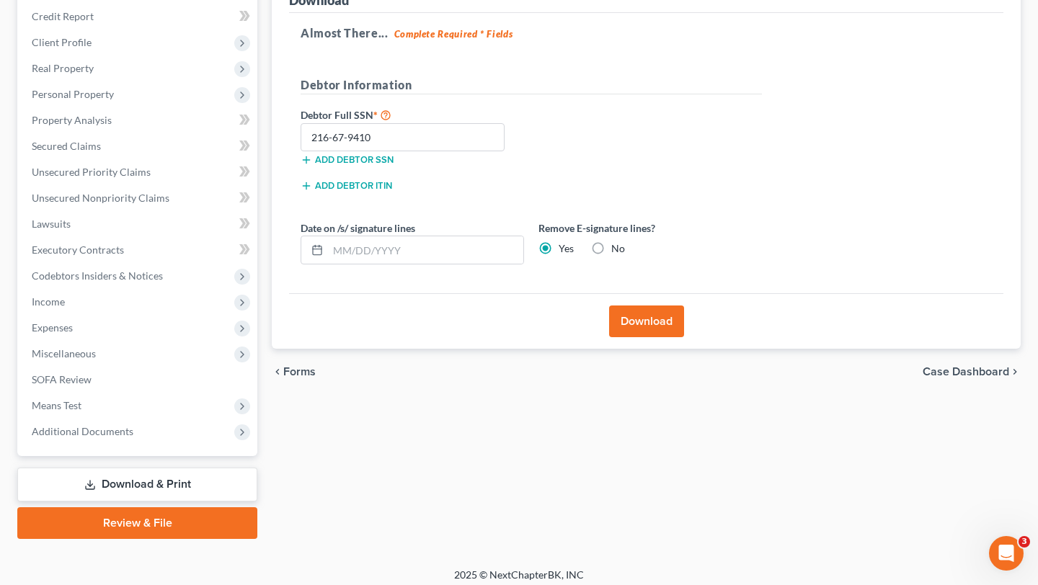
scroll to position [0, 0]
